Goal: Information Seeking & Learning: Check status

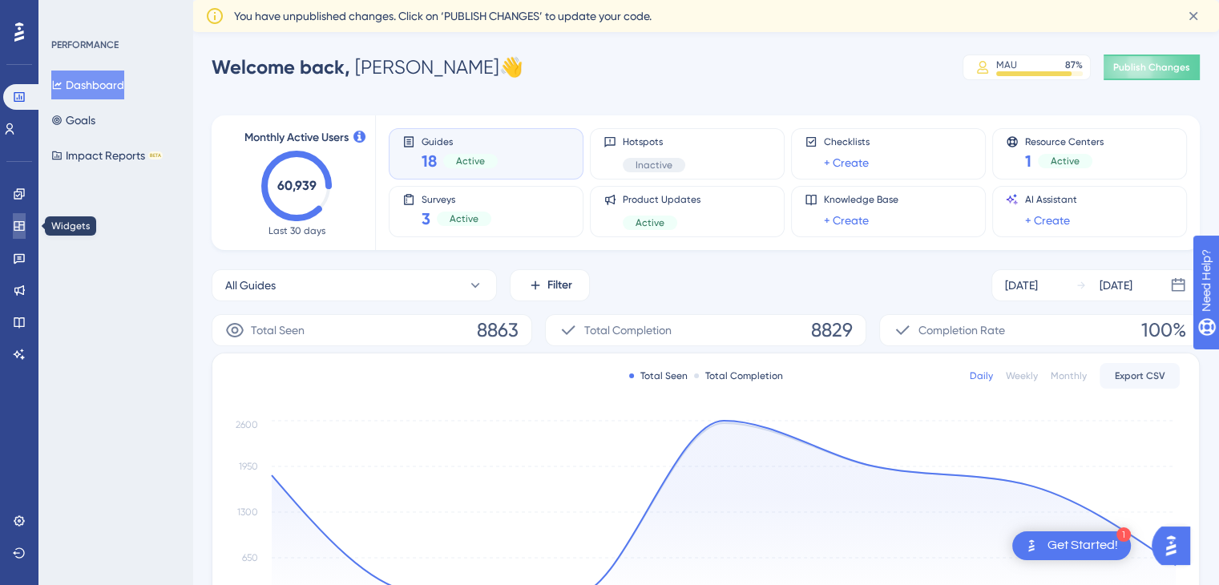
click at [23, 223] on icon at bounding box center [19, 226] width 10 height 10
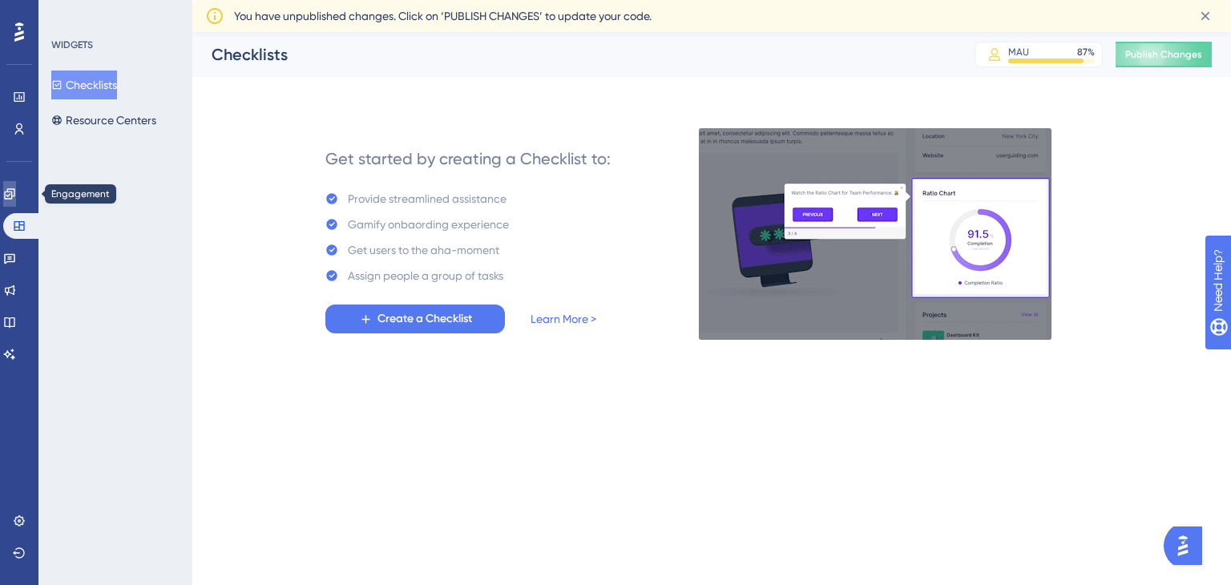
click at [16, 186] on link at bounding box center [9, 194] width 13 height 26
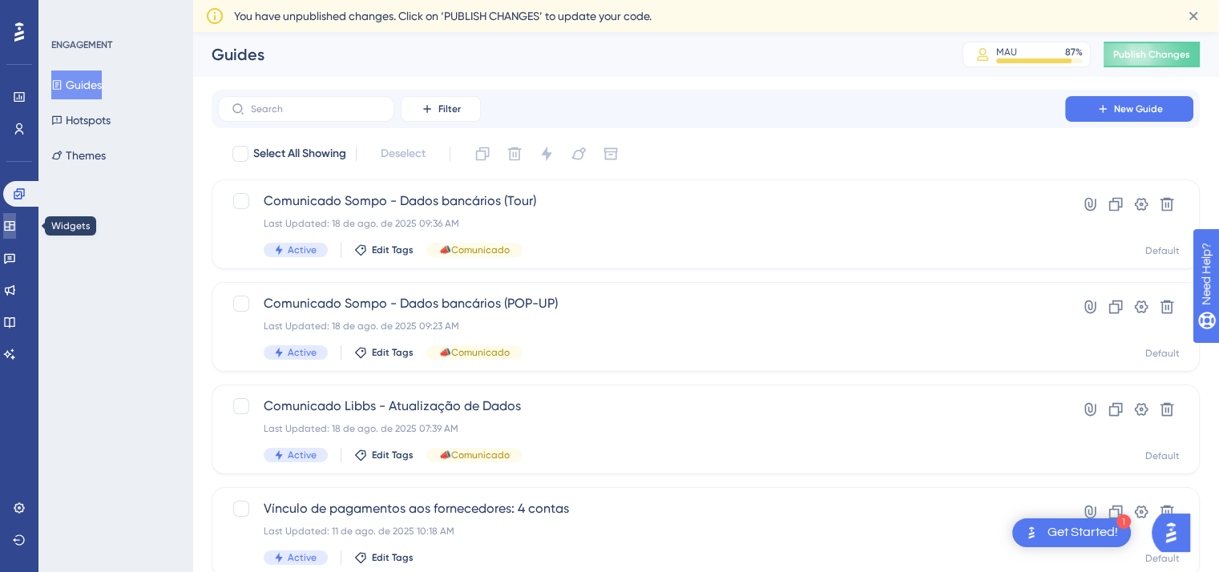
click at [14, 233] on link at bounding box center [9, 226] width 13 height 26
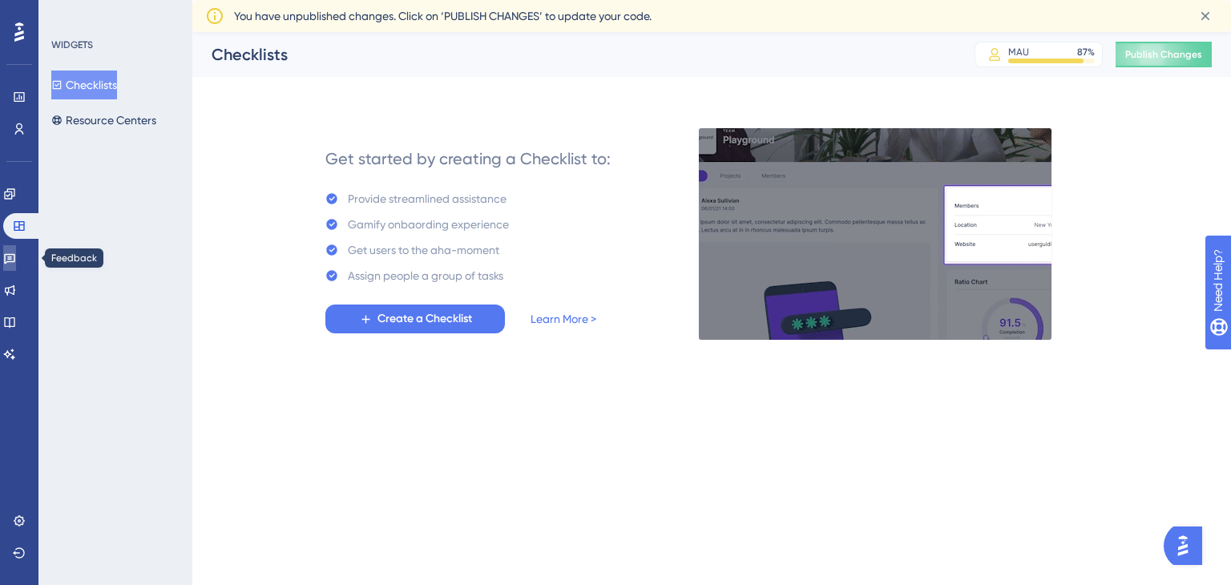
click at [16, 250] on link at bounding box center [9, 258] width 13 height 26
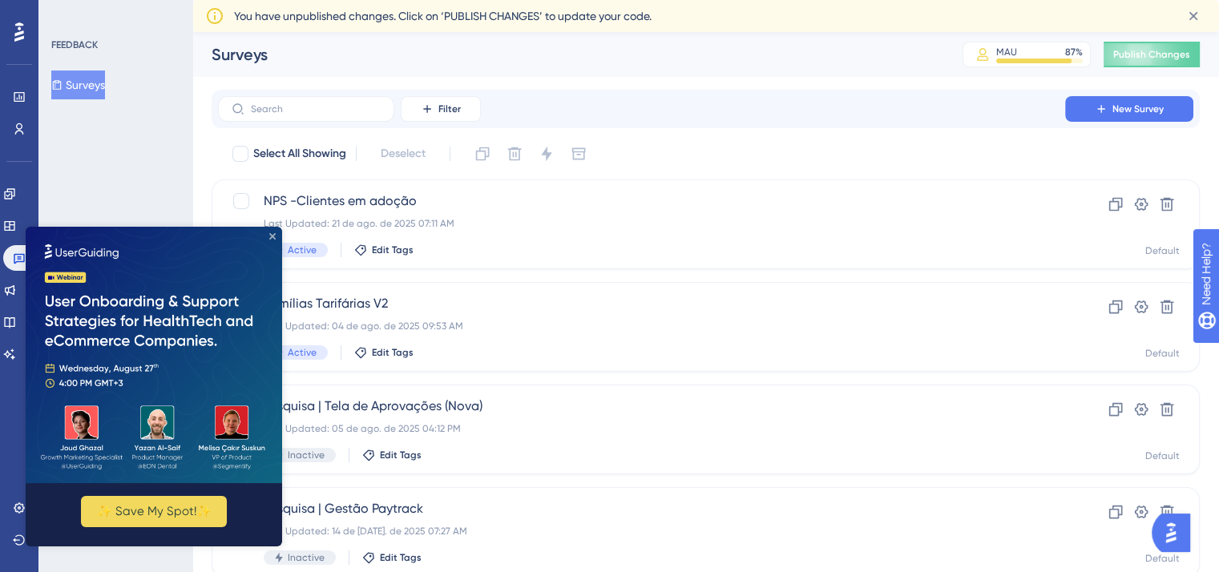
click at [272, 236] on icon "Close Preview" at bounding box center [272, 236] width 6 height 6
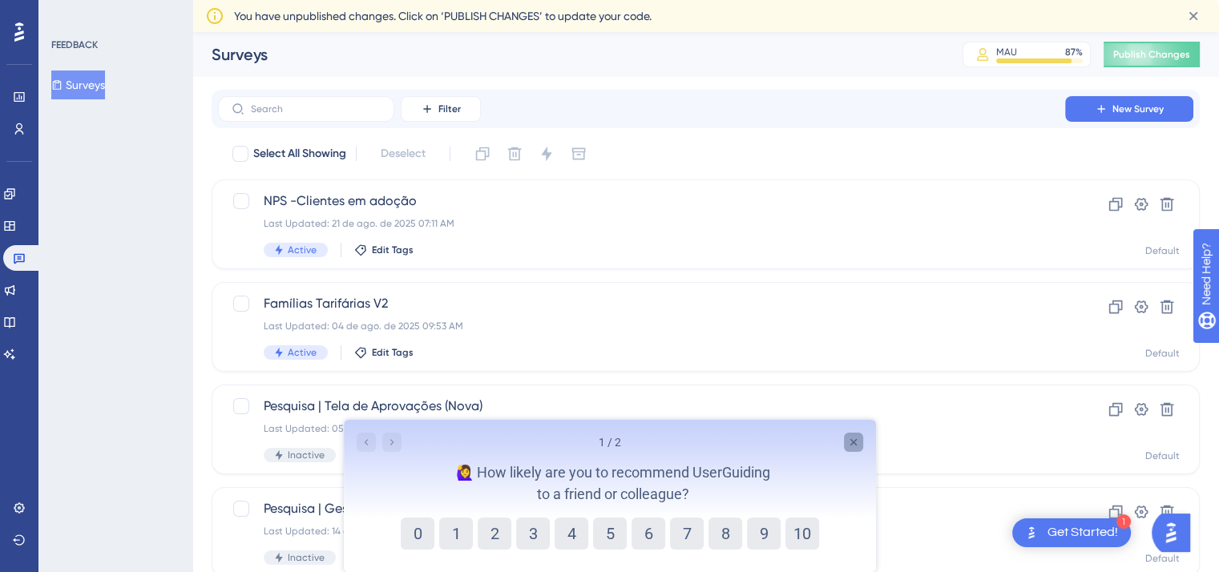
click at [857, 447] on icon "Close survey" at bounding box center [852, 442] width 13 height 13
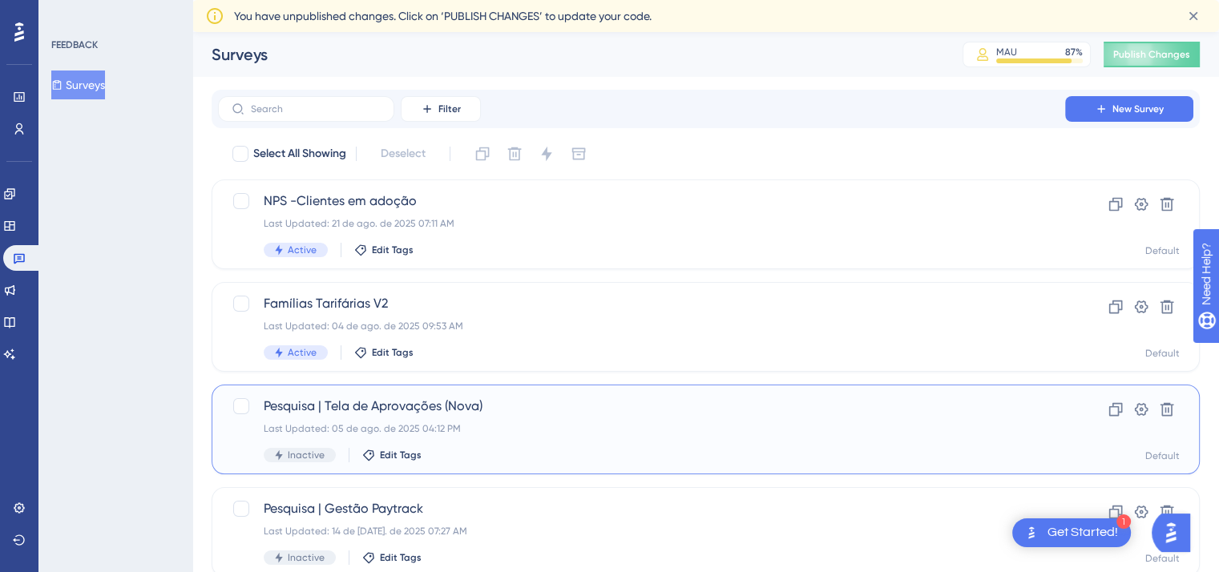
click at [552, 408] on span "Pesquisa | Tela de Aprovações (Nova)" at bounding box center [641, 406] width 755 height 19
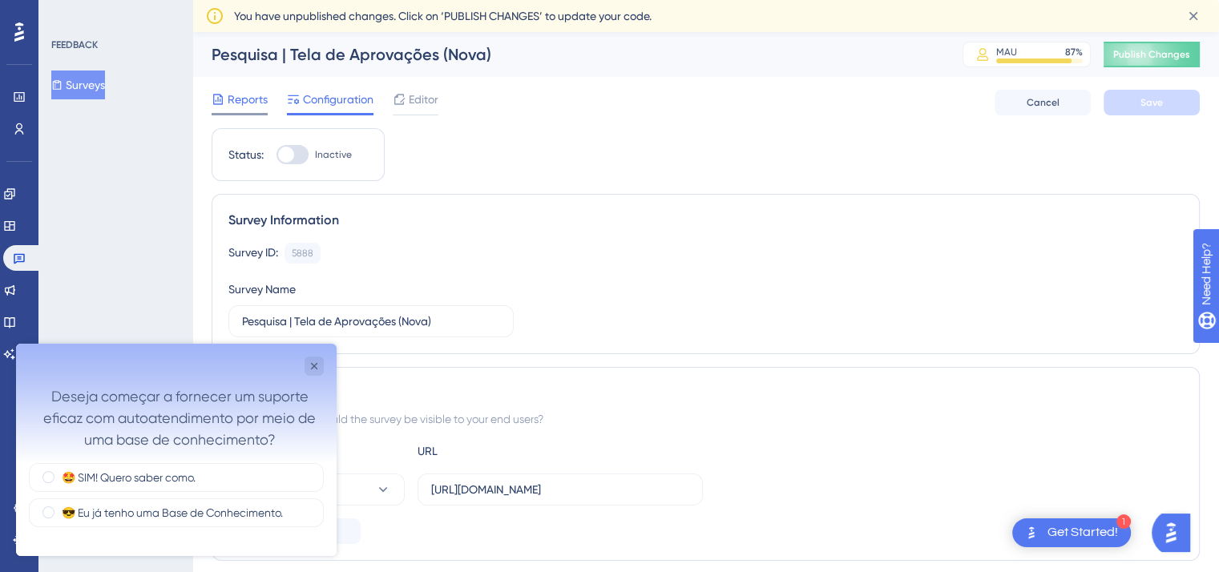
click at [256, 102] on span "Reports" at bounding box center [248, 99] width 40 height 19
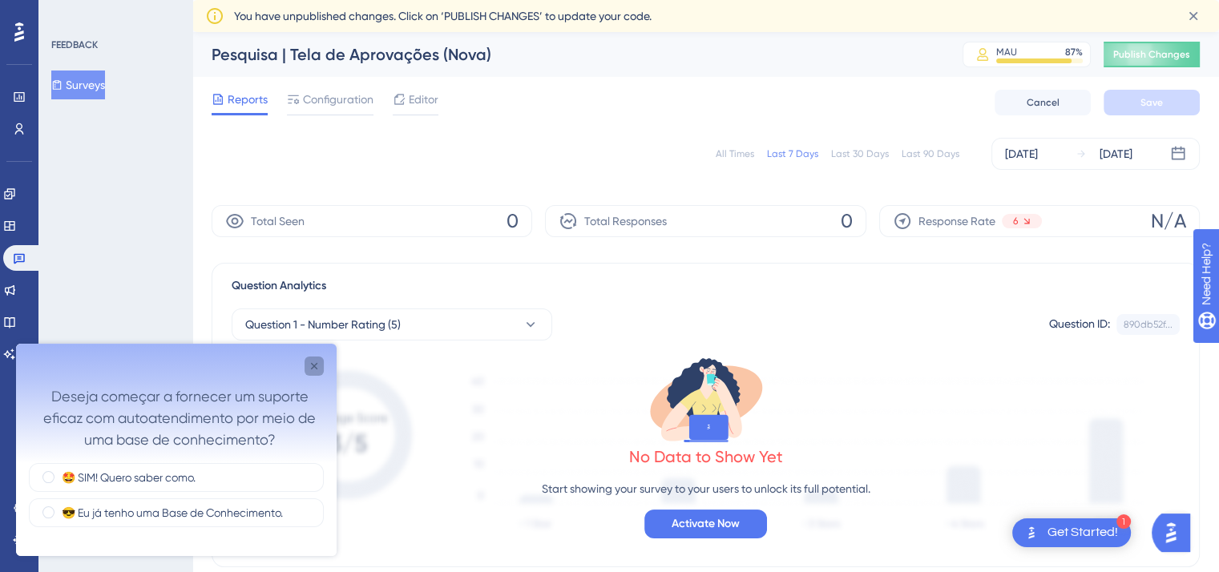
click at [313, 362] on icon "Close survey" at bounding box center [314, 366] width 13 height 13
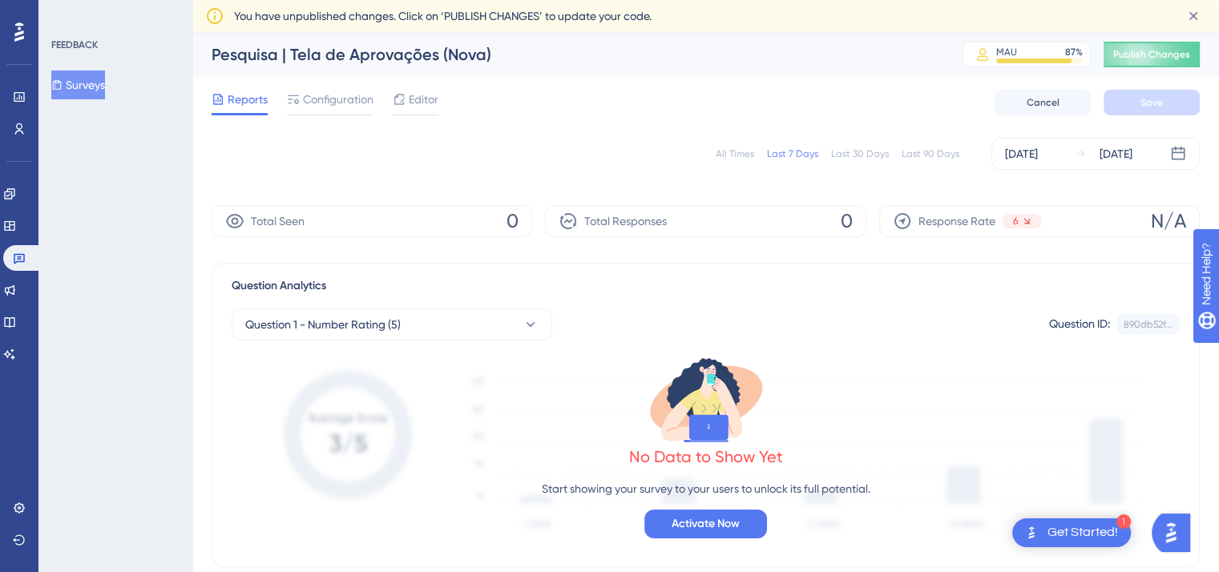
click at [735, 154] on div "All Times" at bounding box center [734, 153] width 38 height 13
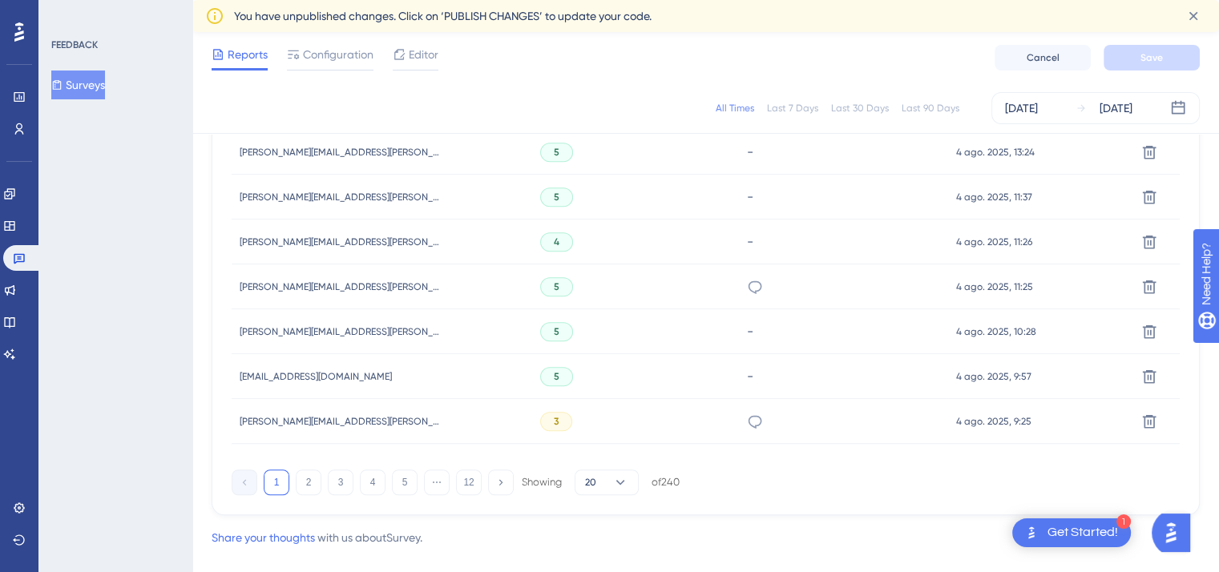
scroll to position [1159, 6]
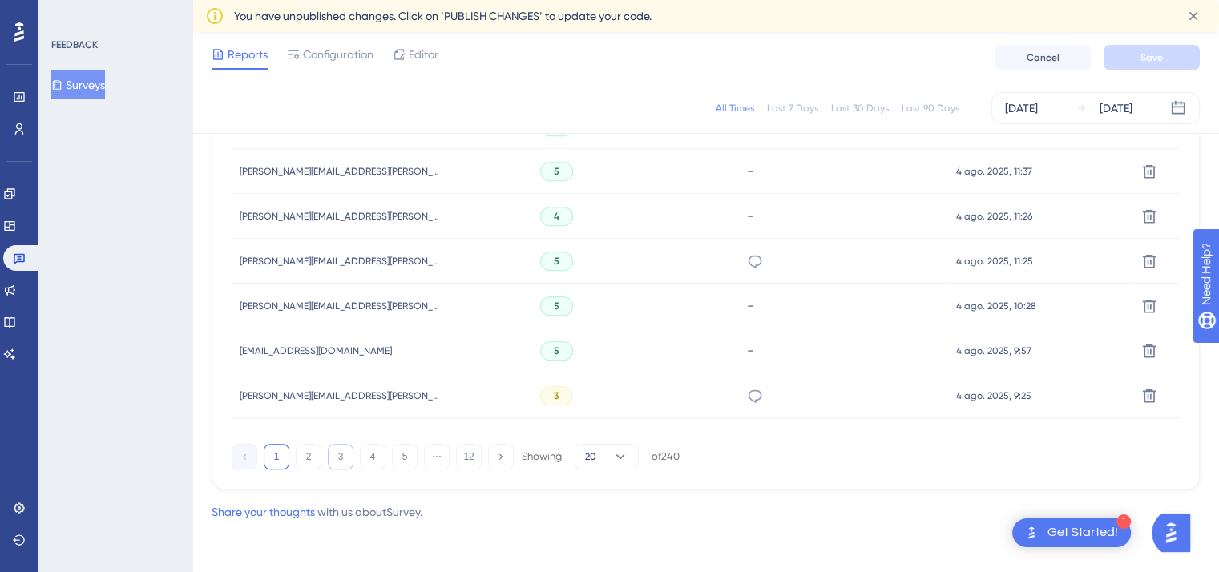
click at [328, 458] on button "3" at bounding box center [341, 457] width 26 height 26
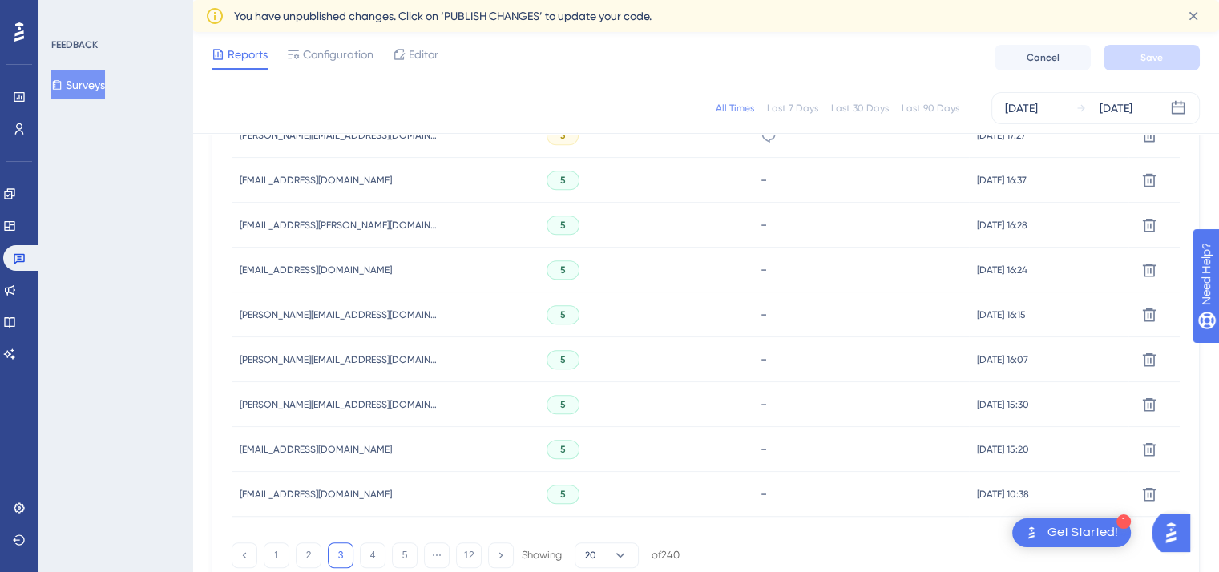
scroll to position [1145, 6]
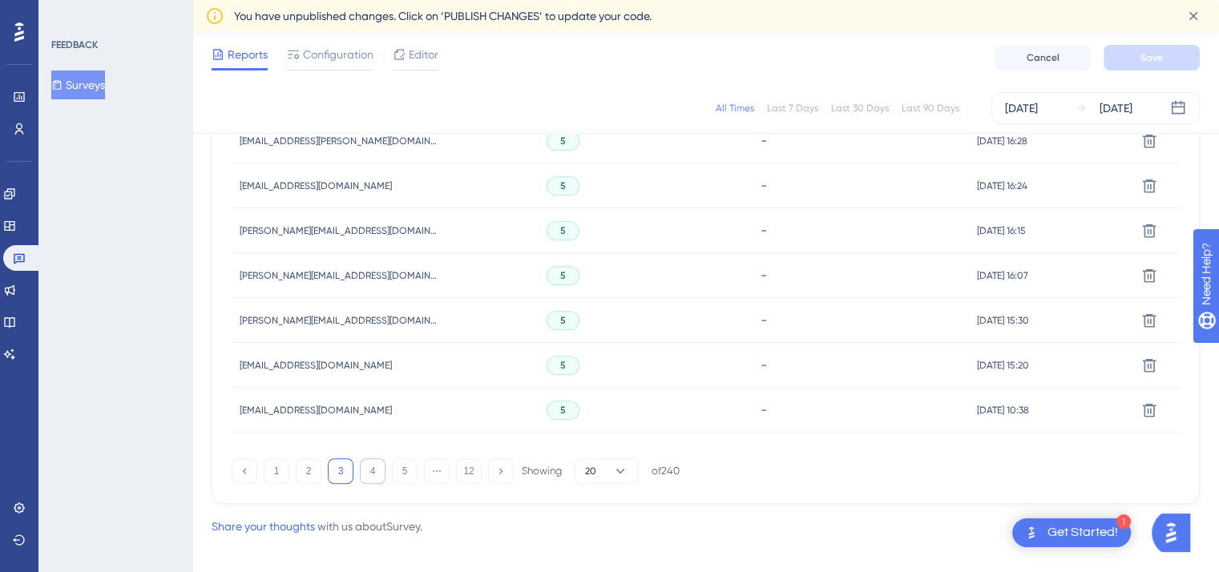
click at [360, 470] on button "4" at bounding box center [373, 471] width 26 height 26
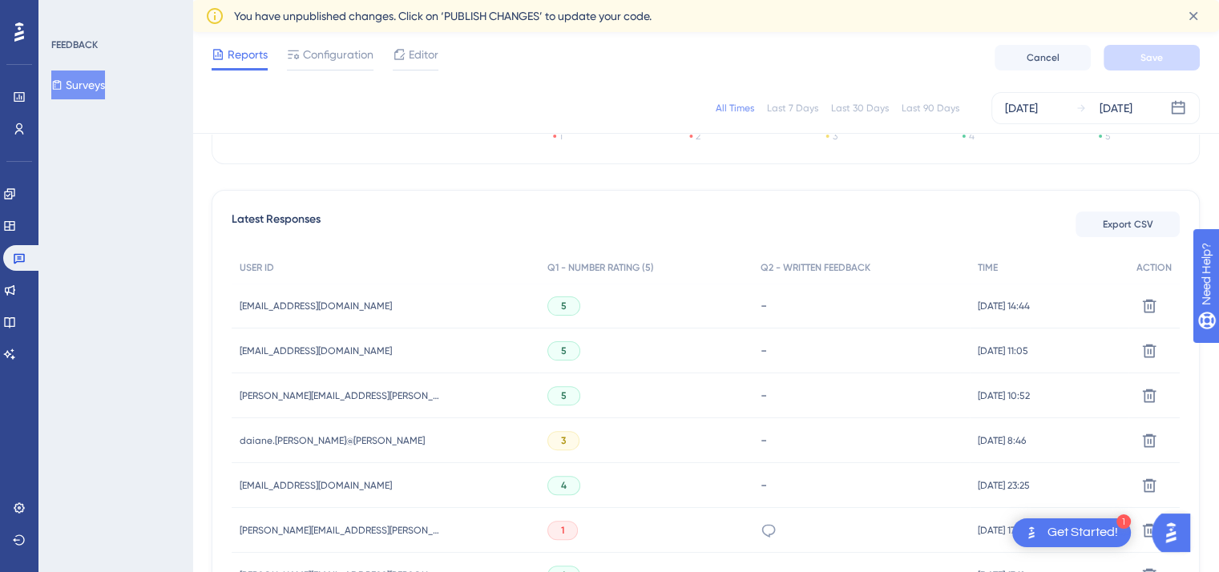
scroll to position [377, 6]
